Goal: Task Accomplishment & Management: Use online tool/utility

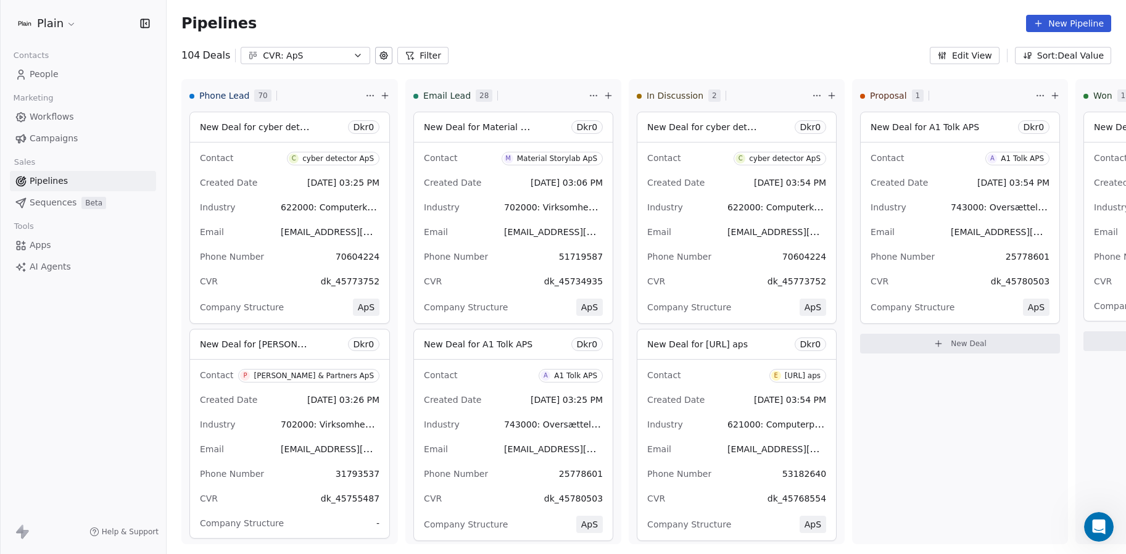
scroll to position [762, 0]
click at [57, 110] on span "Workflows" at bounding box center [52, 116] width 44 height 13
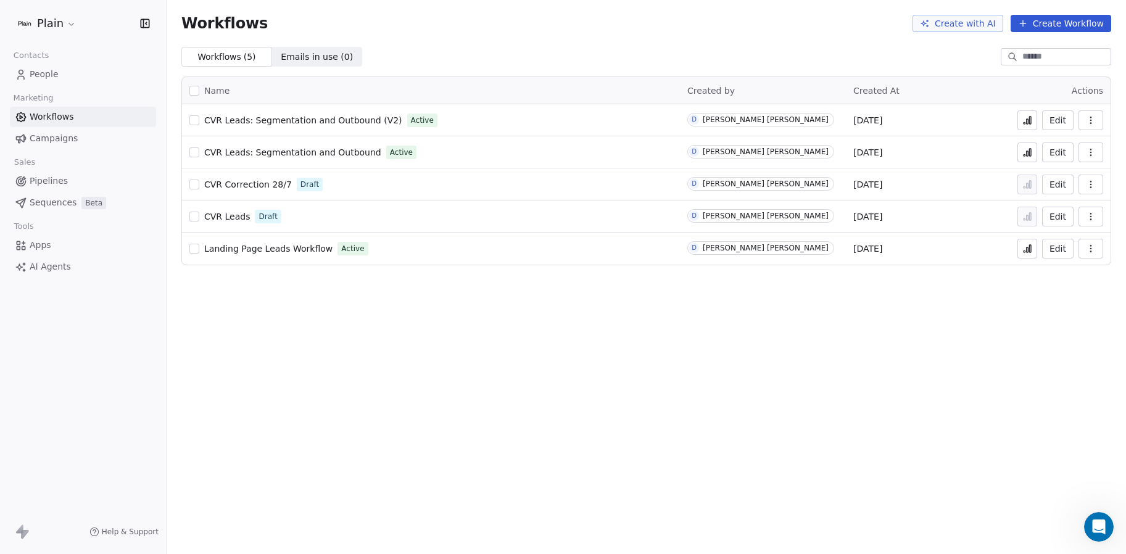
click at [347, 123] on span "CVR Leads: Segmentation and Outbound (V2)" at bounding box center [303, 120] width 198 height 10
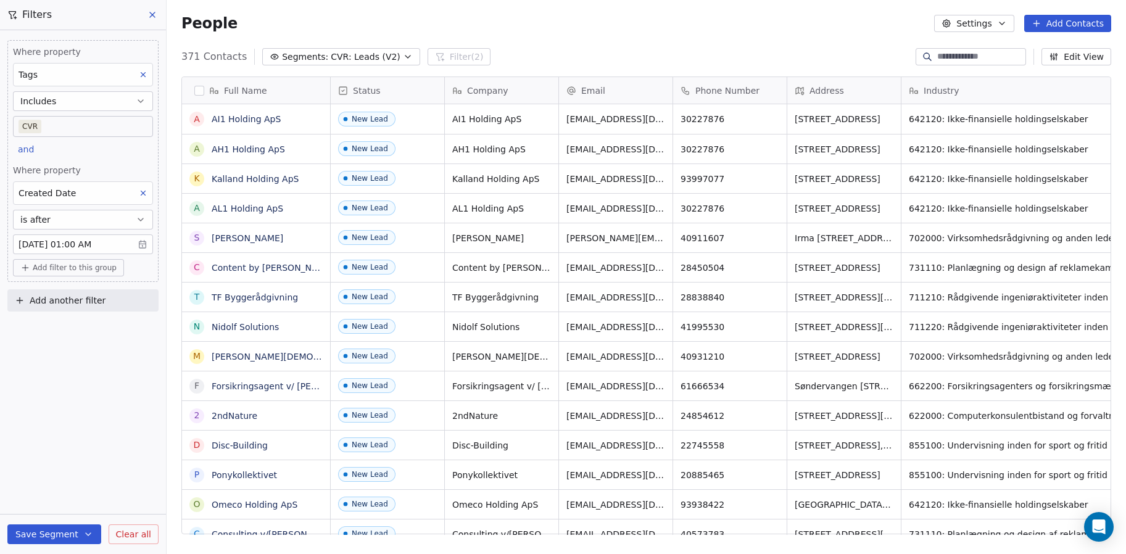
scroll to position [478, 950]
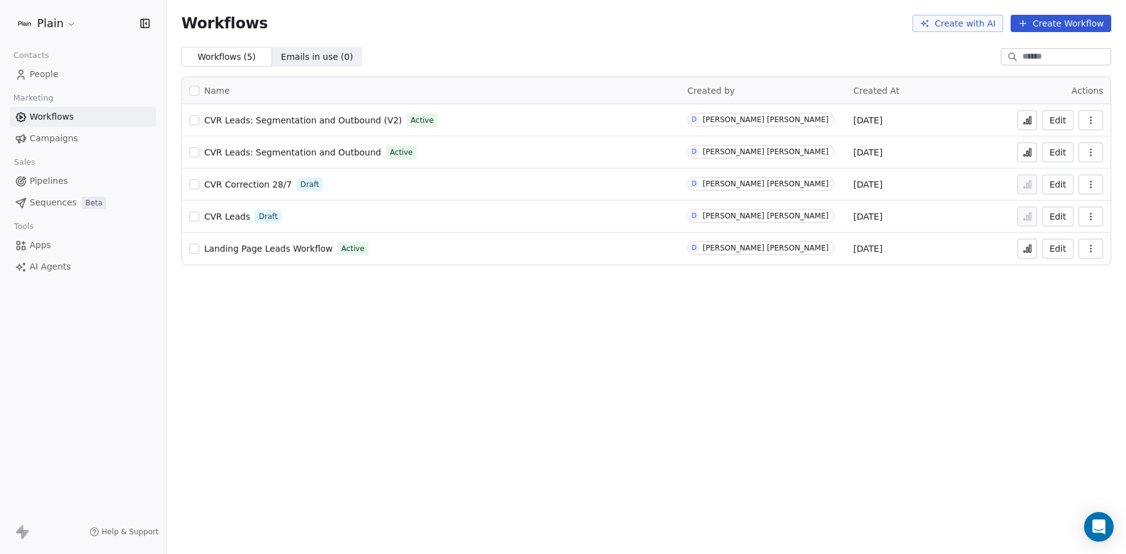
click at [1023, 116] on button at bounding box center [1028, 120] width 20 height 20
click at [1059, 121] on button "Edit" at bounding box center [1057, 120] width 31 height 20
click at [1028, 120] on icon at bounding box center [1028, 120] width 10 height 10
click at [1028, 120] on icon at bounding box center [1028, 121] width 2 height 5
